Goal: Information Seeking & Learning: Understand process/instructions

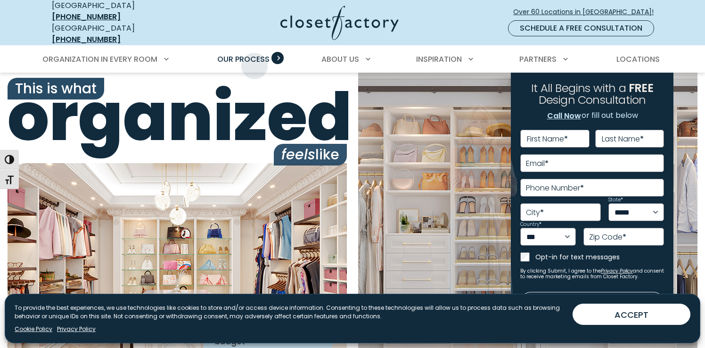
click at [254, 59] on link "Our Process" at bounding box center [243, 59] width 71 height 26
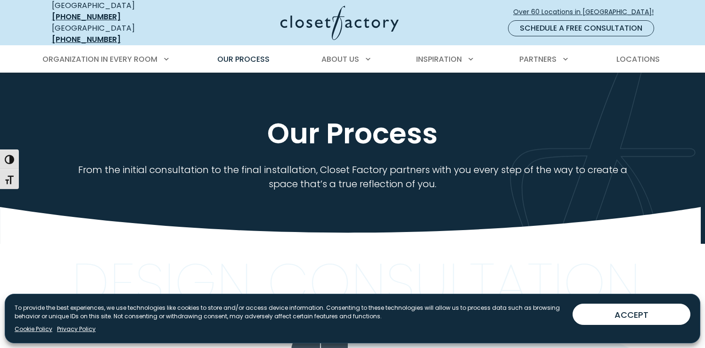
scroll to position [44, 0]
